Goal: Task Accomplishment & Management: Manage account settings

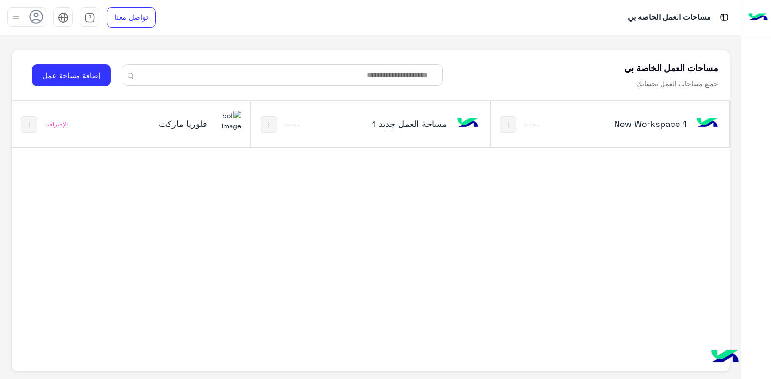
click at [174, 126] on h5 "فلوريا ماركت" at bounding box center [167, 124] width 79 height 12
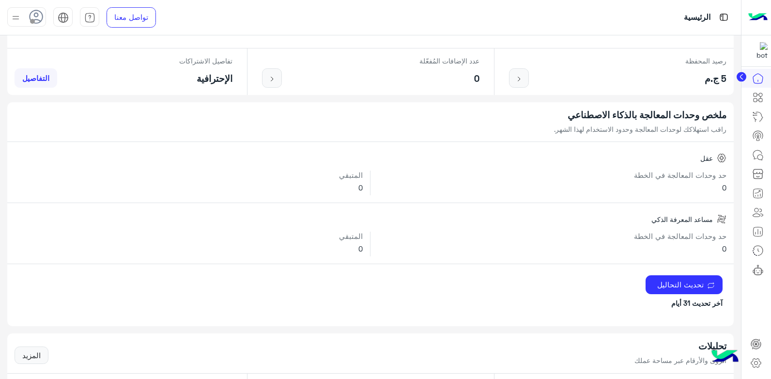
scroll to position [194, 0]
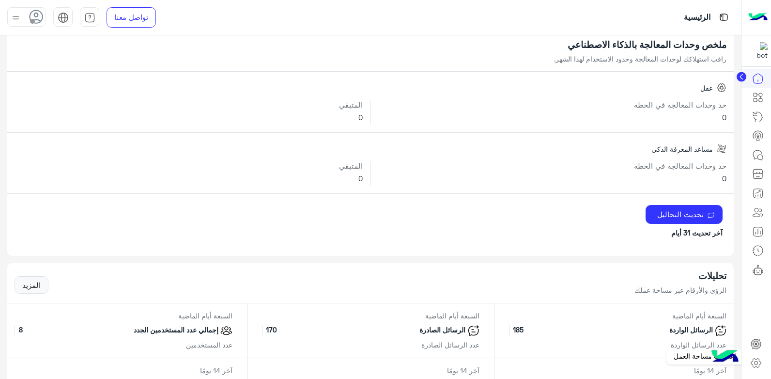
click at [760, 363] on icon at bounding box center [756, 363] width 12 height 12
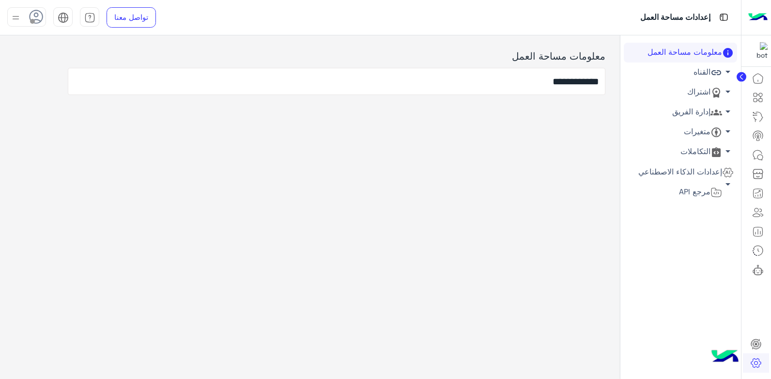
click at [700, 113] on link "إدارة الفريق arrow_drop_down" at bounding box center [680, 112] width 113 height 20
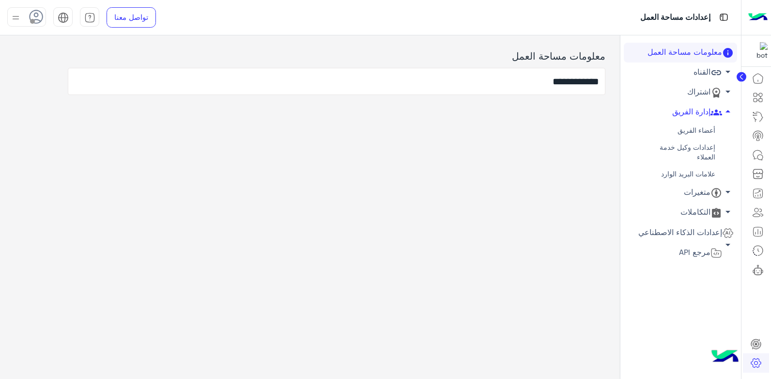
click at [699, 125] on link "أعضاء الفريق" at bounding box center [680, 130] width 113 height 17
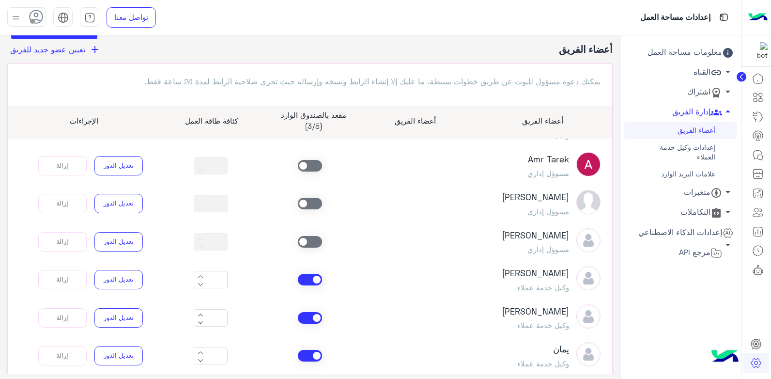
scroll to position [97, 0]
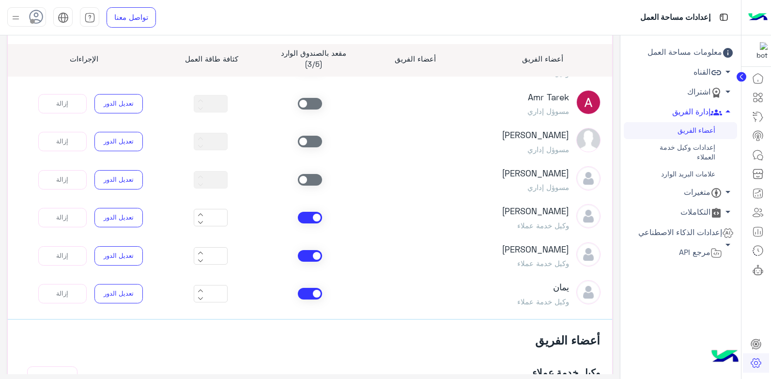
click at [203, 252] on icon at bounding box center [201, 253] width 6 height 6
type input "*"
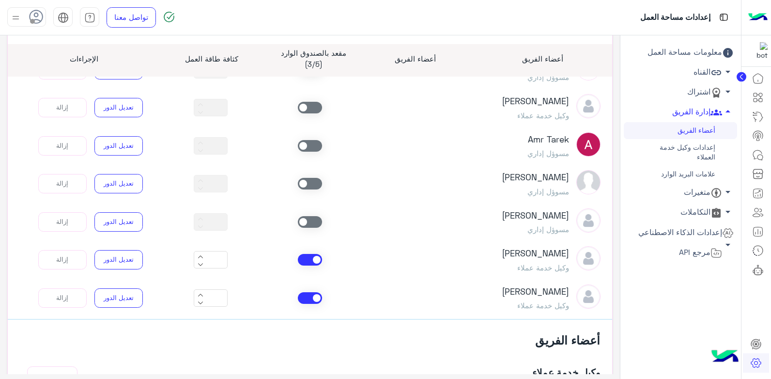
scroll to position [0, 0]
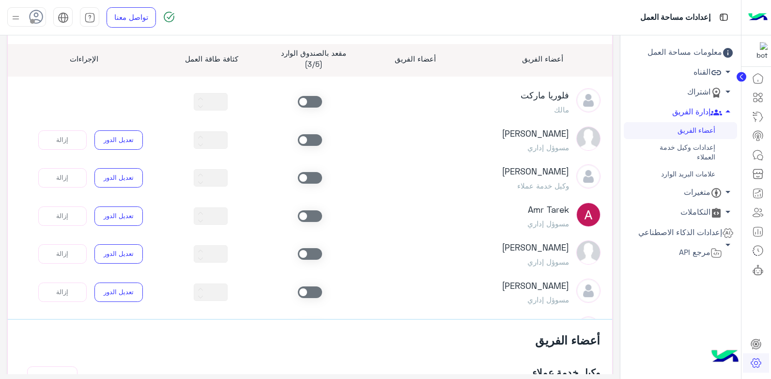
click at [257, 239] on article "فلوريا ماركت مالك ** [PERSON_NAME] مسوؤل إداري ** تعديل الدور إزالة [PERSON_NAM…" at bounding box center [310, 198] width 605 height 242
drag, startPoint x: 18, startPoint y: 19, endPoint x: 16, endPoint y: 26, distance: 7.1
click at [17, 19] on img at bounding box center [16, 18] width 12 height 12
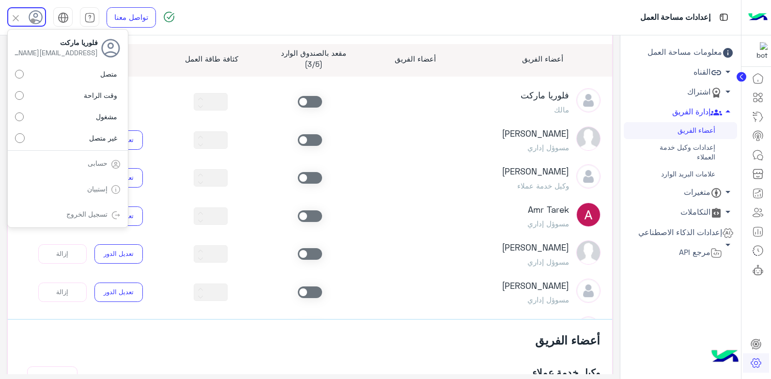
click at [93, 207] on div "تسجيل الخروج" at bounding box center [68, 215] width 120 height 26
click at [111, 211] on img at bounding box center [116, 215] width 10 height 10
click at [98, 211] on link "تسجيل الخروج" at bounding box center [86, 214] width 41 height 8
click at [197, 191] on div "[PERSON_NAME] وكيل خدمة عملاء ** تعديل الدور إزالة" at bounding box center [310, 177] width 596 height 27
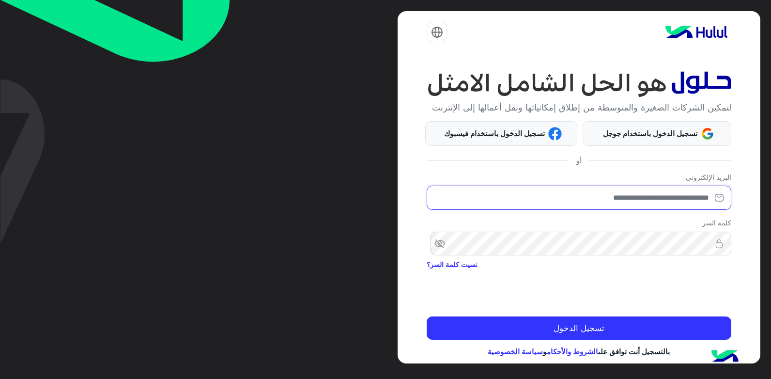
click at [569, 209] on input "email" at bounding box center [579, 198] width 304 height 24
type input "**********"
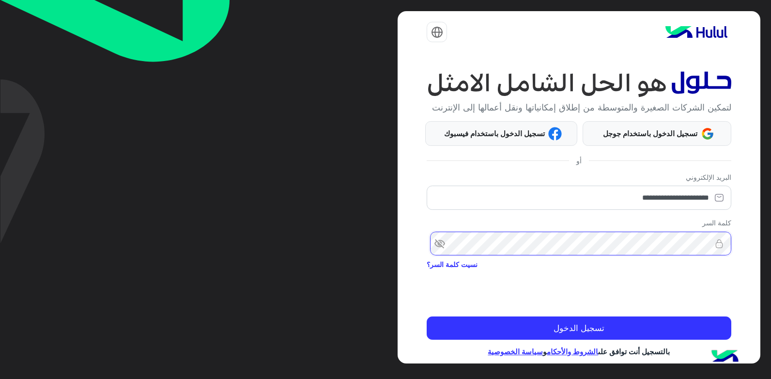
click at [427, 316] on button "تسجيل الدخول" at bounding box center [579, 327] width 304 height 23
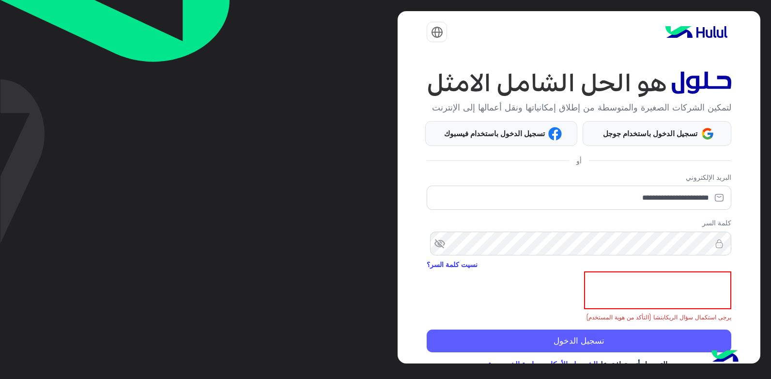
click at [649, 346] on button "تسجيل الدخول" at bounding box center [579, 340] width 304 height 23
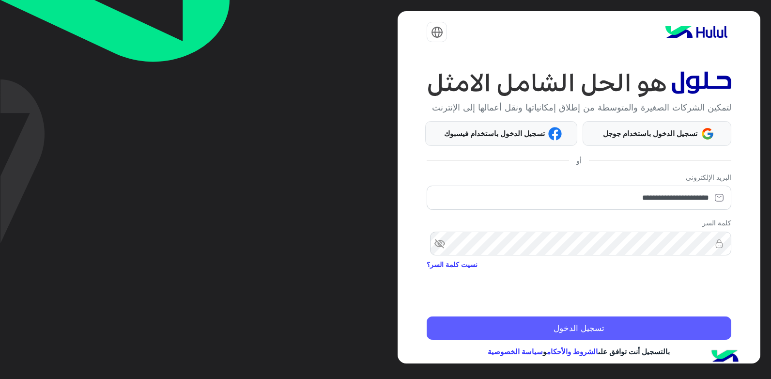
click at [594, 336] on button "تسجيل الدخول" at bounding box center [579, 327] width 304 height 23
click at [581, 338] on button "تسجيل الدخول" at bounding box center [579, 327] width 304 height 23
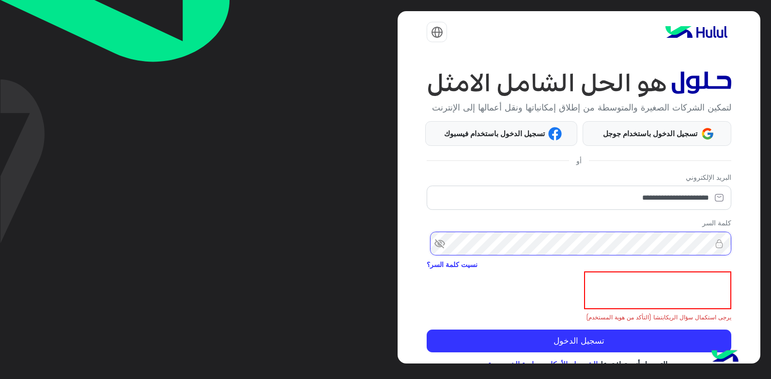
click at [741, 261] on div "**********" at bounding box center [579, 187] width 362 height 352
